Goal: Information Seeking & Learning: Find specific page/section

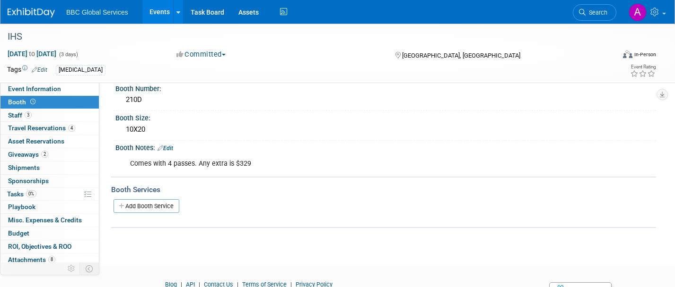
scroll to position [95, 0]
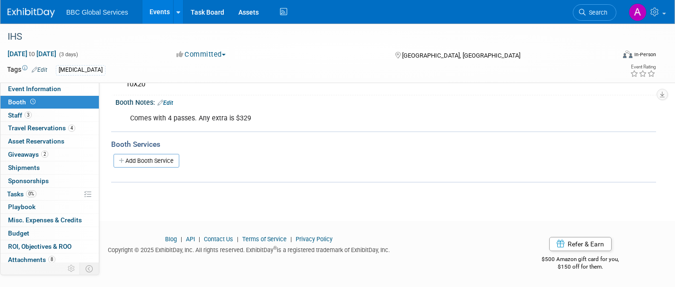
click at [48, 101] on link "Booth" at bounding box center [49, 102] width 98 height 13
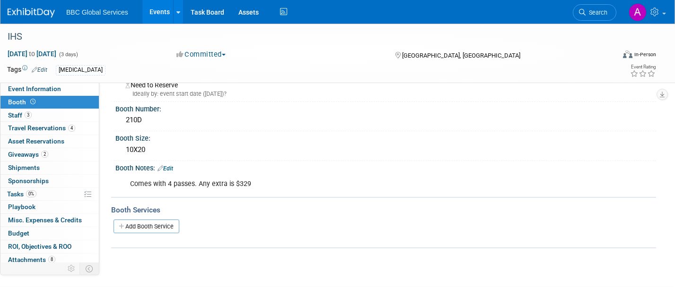
scroll to position [0, 0]
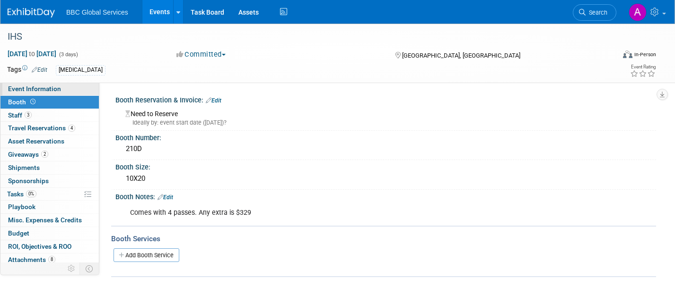
click at [48, 88] on span "Event Information" at bounding box center [34, 89] width 53 height 8
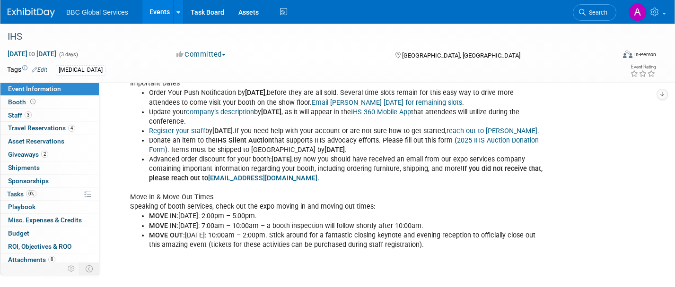
scroll to position [322, 0]
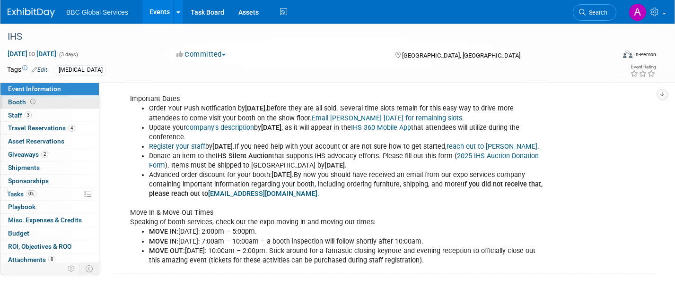
click at [45, 101] on link "Booth" at bounding box center [49, 102] width 98 height 13
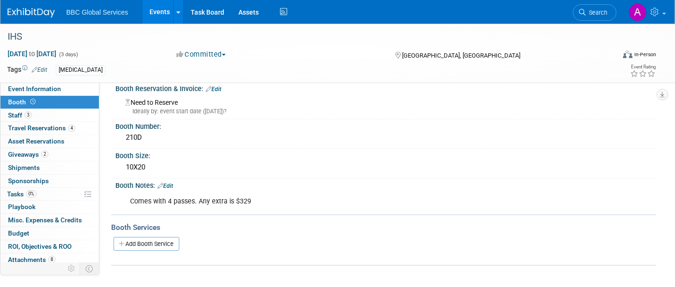
scroll to position [0, 0]
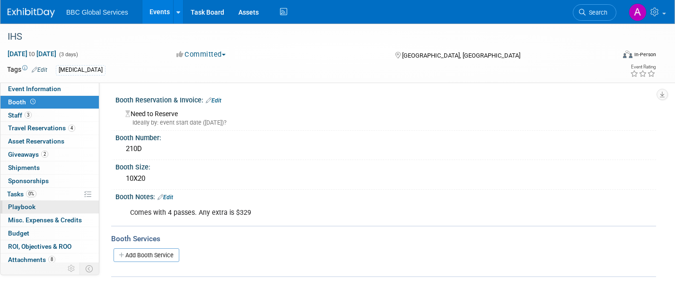
click at [34, 208] on span "Playbook 0" at bounding box center [21, 207] width 27 height 8
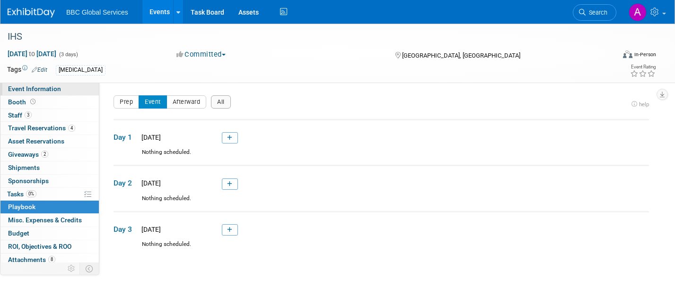
click at [60, 87] on link "Event Information" at bounding box center [49, 89] width 98 height 13
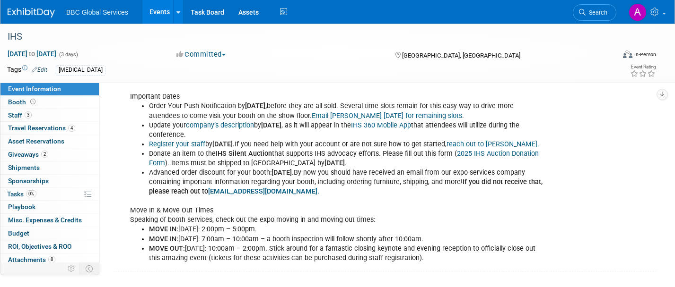
scroll to position [324, 0]
click at [82, 104] on link "Booth" at bounding box center [49, 102] width 98 height 13
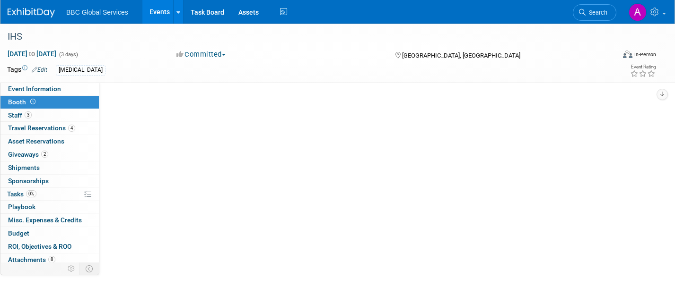
scroll to position [0, 0]
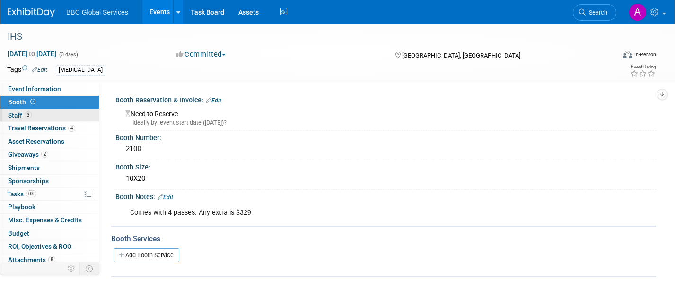
click at [71, 115] on link "3 Staff 3" at bounding box center [49, 115] width 98 height 13
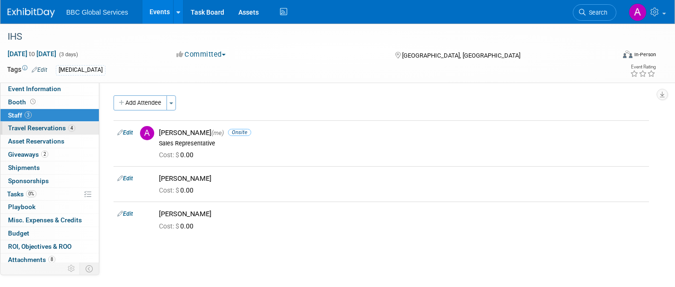
click at [26, 123] on link "4 Travel Reservations 4" at bounding box center [49, 128] width 98 height 13
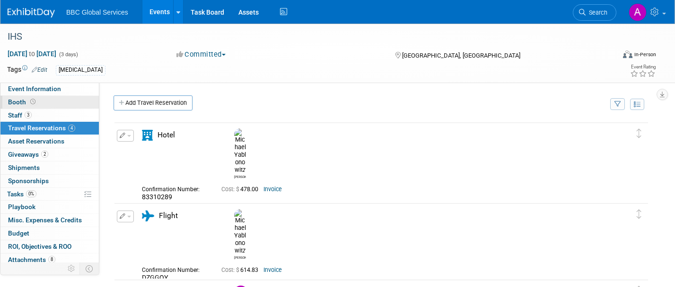
click at [60, 101] on link "Booth" at bounding box center [49, 102] width 98 height 13
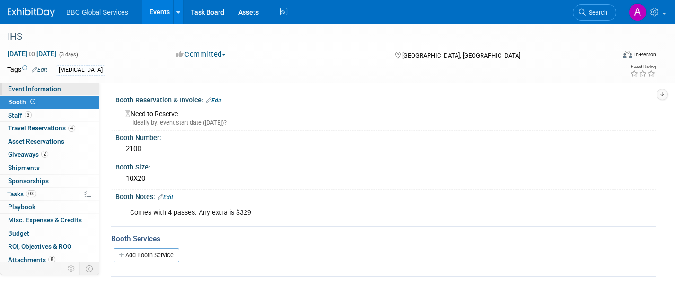
click at [43, 87] on span "Event Information" at bounding box center [34, 89] width 53 height 8
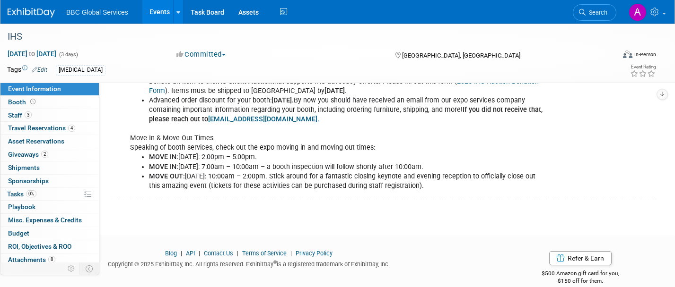
scroll to position [428, 0]
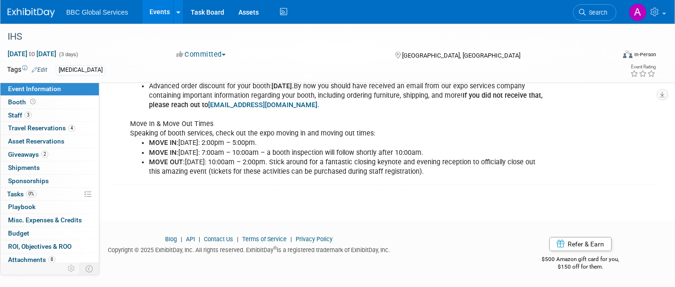
drag, startPoint x: 495, startPoint y: 175, endPoint x: 121, endPoint y: 130, distance: 376.6
click at [121, 130] on div "Anita Burtt <aburtt@ihsinfo.org> The following is the link to be able to regist…" at bounding box center [385, 57] width 540 height 250
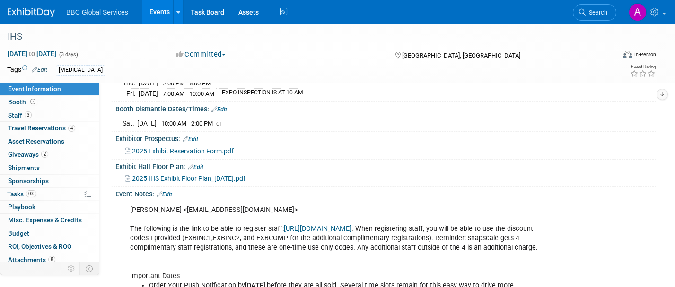
scroll to position [145, 0]
click at [278, 173] on div "Exhibit Hall Floor Plan: Edit" at bounding box center [385, 166] width 540 height 12
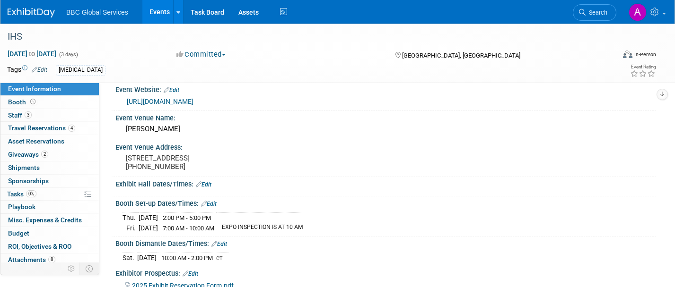
scroll to position [0, 0]
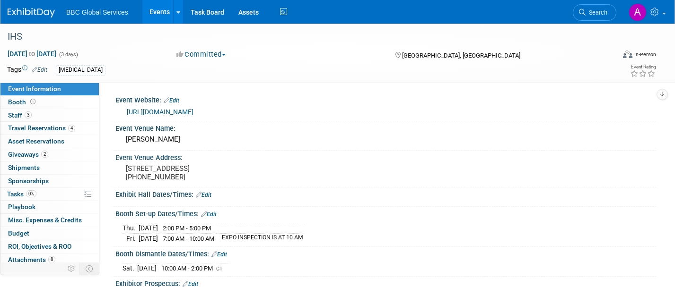
click at [183, 109] on link "[URL][DOMAIN_NAME]" at bounding box center [160, 112] width 67 height 8
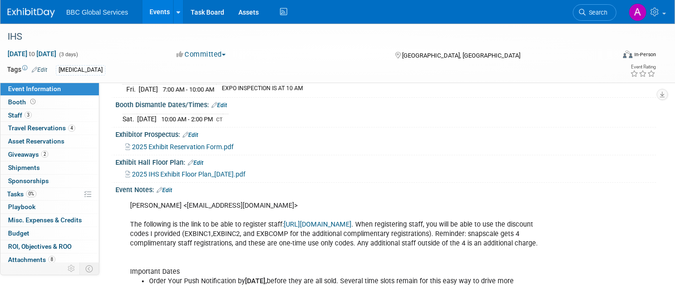
scroll to position [148, 0]
